Goal: Use online tool/utility

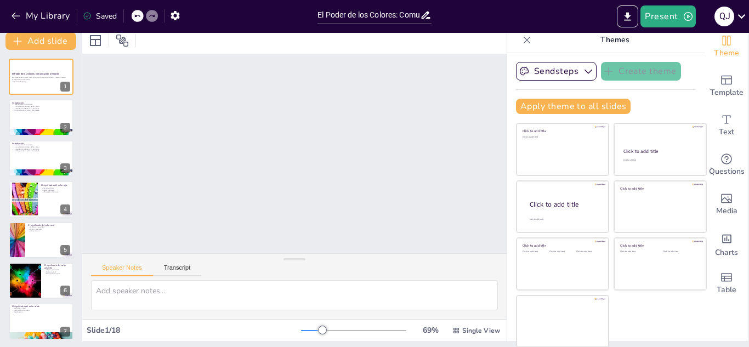
scroll to position [7, 0]
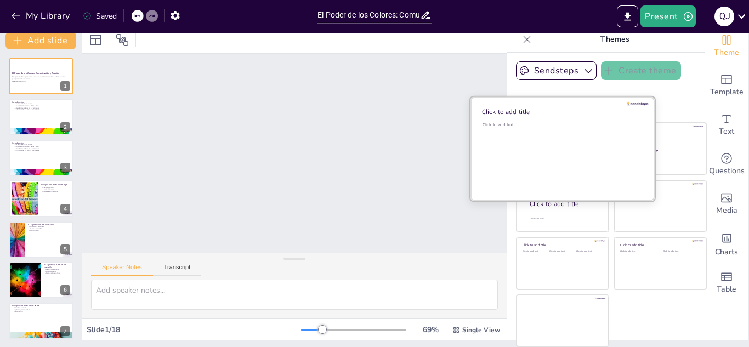
click at [576, 150] on div "Click to add text" at bounding box center [561, 156] width 157 height 68
checkbox input "true"
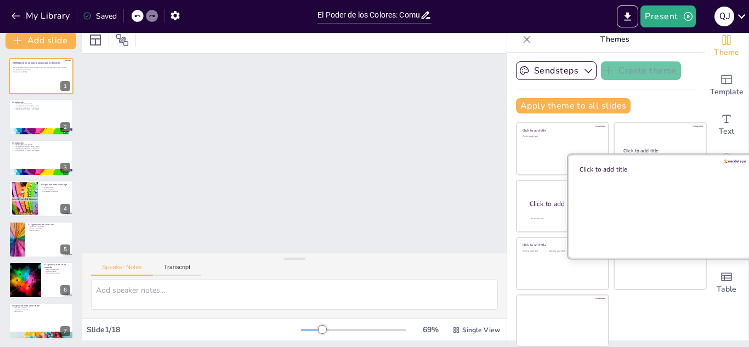
click at [670, 200] on div at bounding box center [660, 206] width 184 height 104
checkbox input "true"
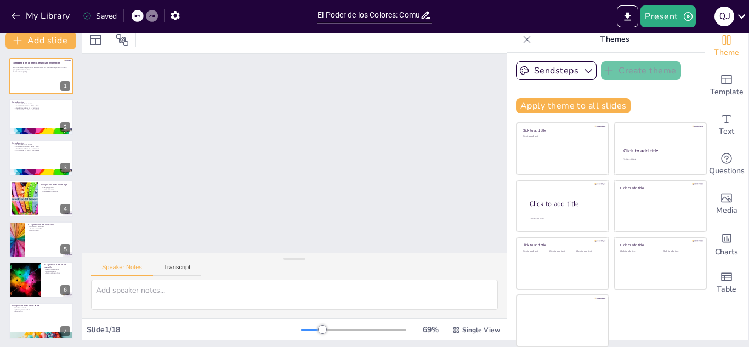
click at [644, 307] on div "Click to add title Click to add text Click to add title Click to add text Click…" at bounding box center [611, 234] width 191 height 225
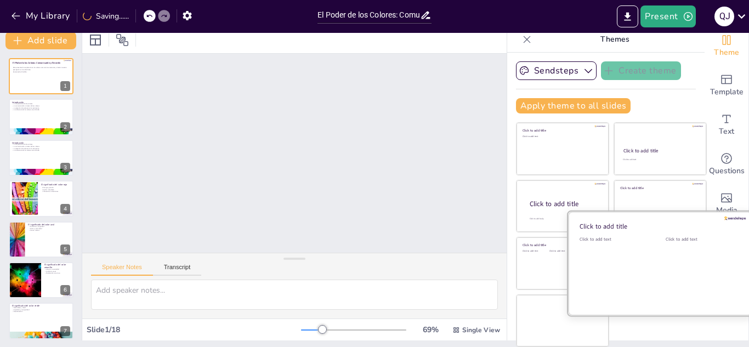
click at [656, 275] on div at bounding box center [660, 264] width 184 height 104
checkbox input "true"
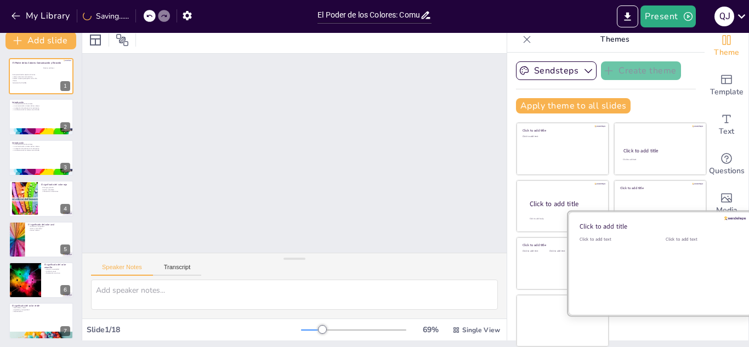
click at [692, 262] on div "Click to add text" at bounding box center [701, 270] width 70 height 68
checkbox input "true"
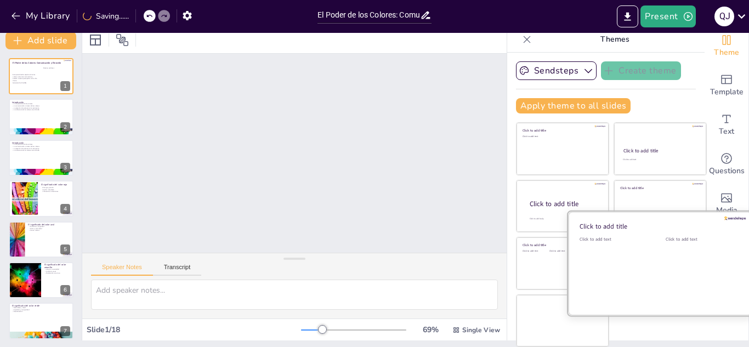
click at [689, 269] on div "Click to add text" at bounding box center [701, 270] width 70 height 68
checkbox input "true"
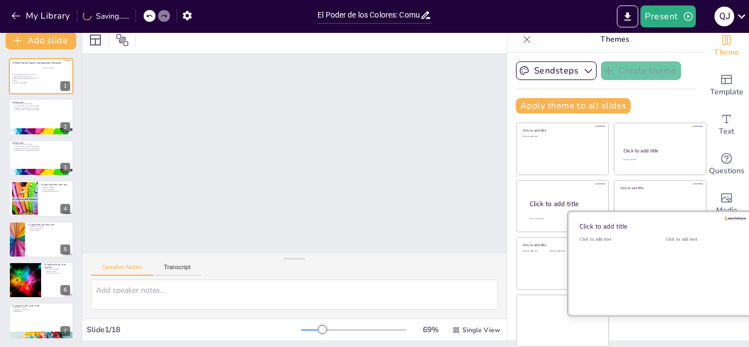
click at [687, 283] on div "Click to add text" at bounding box center [701, 270] width 70 height 68
checkbox input "true"
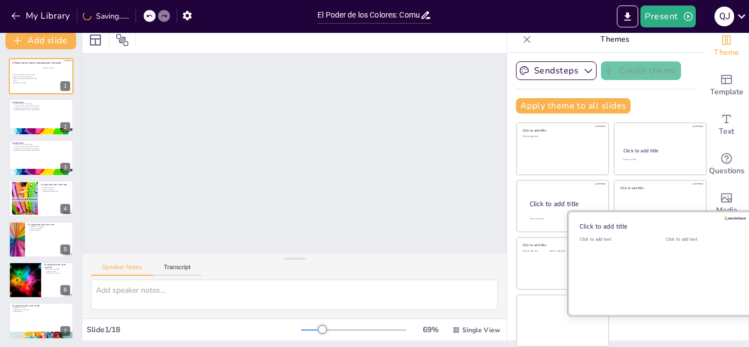
click at [688, 284] on div "Click to add text" at bounding box center [701, 270] width 70 height 68
checkbox input "true"
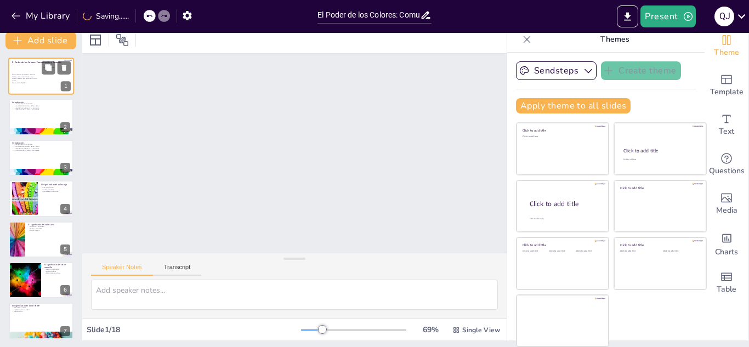
click at [44, 90] on div at bounding box center [41, 76] width 66 height 37
checkbox input "true"
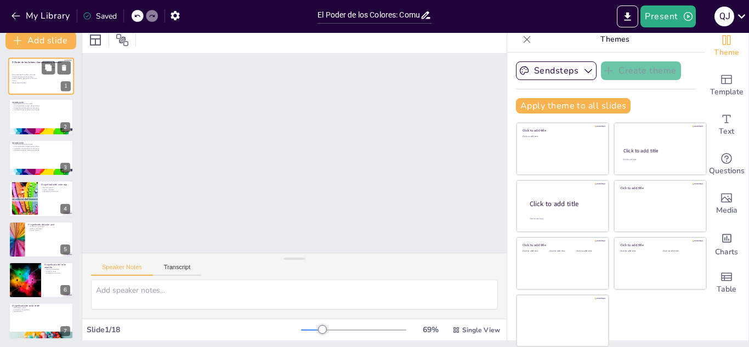
scroll to position [1, 0]
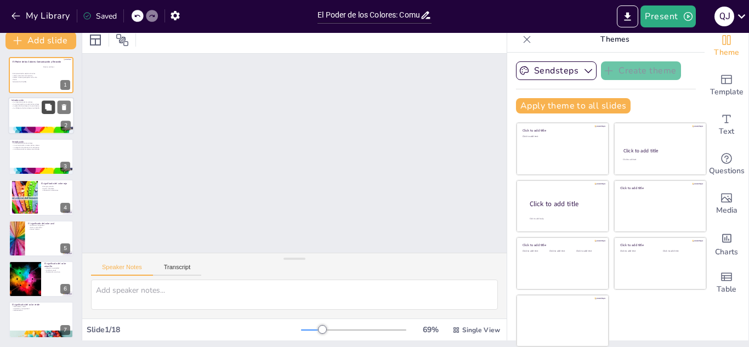
click at [48, 108] on icon at bounding box center [48, 107] width 7 height 7
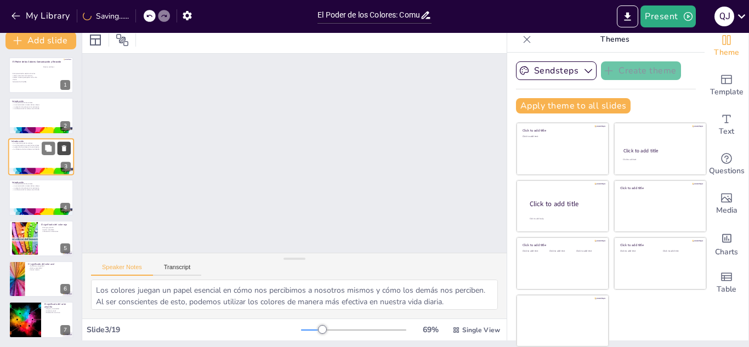
click at [63, 149] on icon at bounding box center [64, 148] width 4 height 6
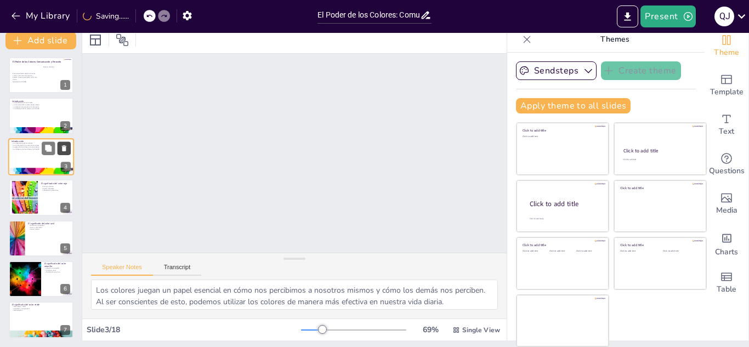
scroll to position [0, 0]
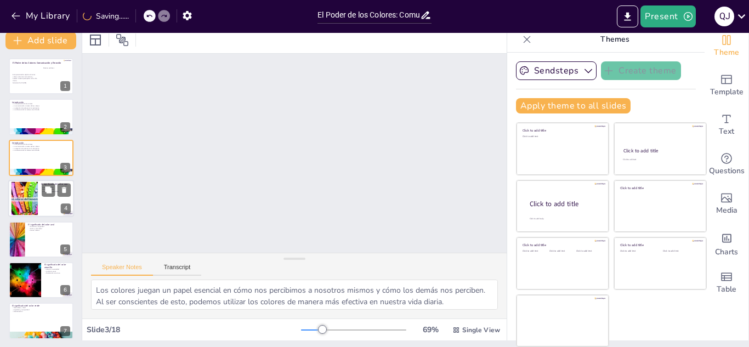
click at [31, 216] on div at bounding box center [41, 198] width 66 height 37
checkbox input "true"
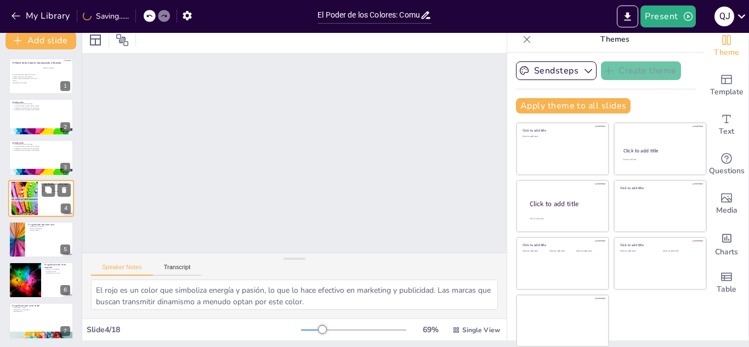
scroll to position [4, 0]
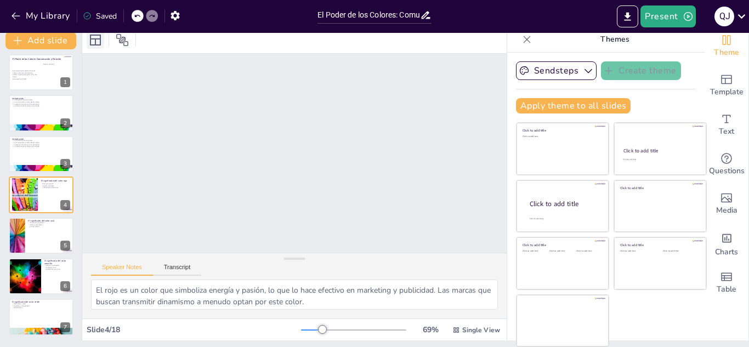
click at [95, 42] on icon at bounding box center [95, 40] width 11 height 11
checkbox input "true"
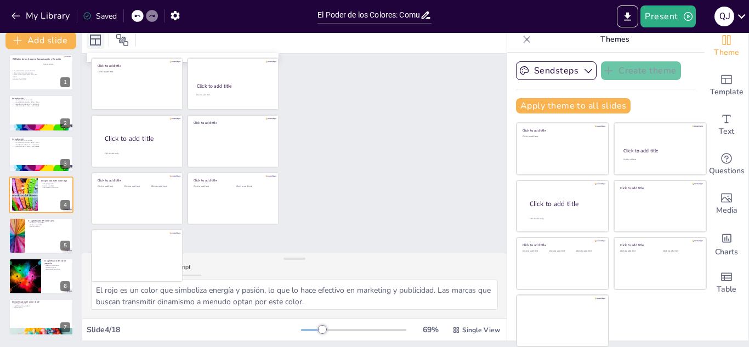
checkbox input "true"
